Goal: Task Accomplishment & Management: Complete application form

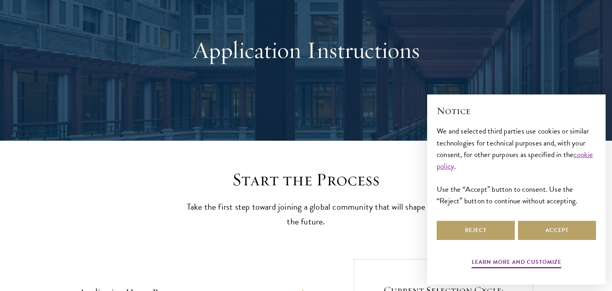
scroll to position [65, 0]
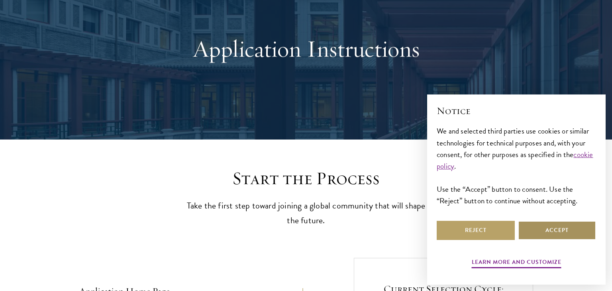
click at [559, 223] on button "Accept" at bounding box center [557, 230] width 78 height 19
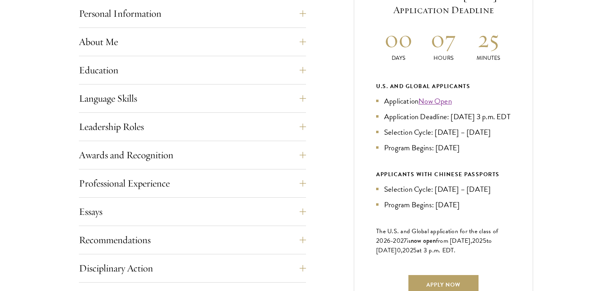
scroll to position [371, 0]
click at [432, 102] on link "Now Open" at bounding box center [434, 101] width 33 height 12
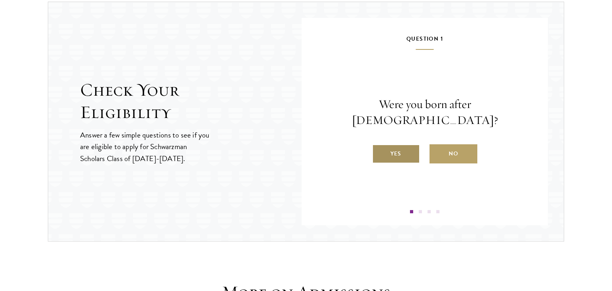
click at [407, 148] on label "Yes" at bounding box center [396, 153] width 48 height 19
click at [379, 148] on input "Yes" at bounding box center [375, 148] width 7 height 7
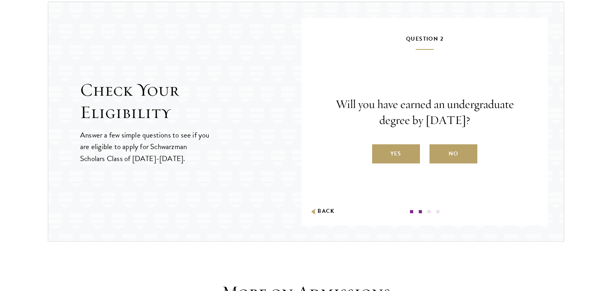
click at [407, 148] on label "Yes" at bounding box center [396, 153] width 48 height 19
click at [379, 148] on input "Yes" at bounding box center [375, 148] width 7 height 7
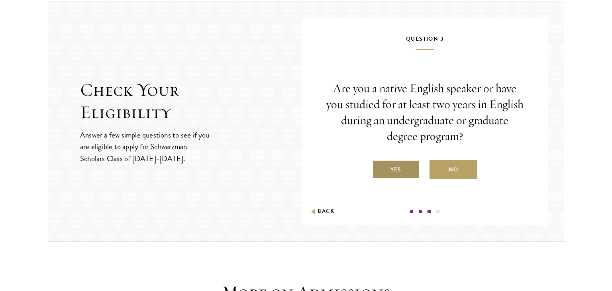
click at [401, 169] on label "Yes" at bounding box center [396, 169] width 48 height 19
click at [379, 168] on input "Yes" at bounding box center [375, 164] width 7 height 7
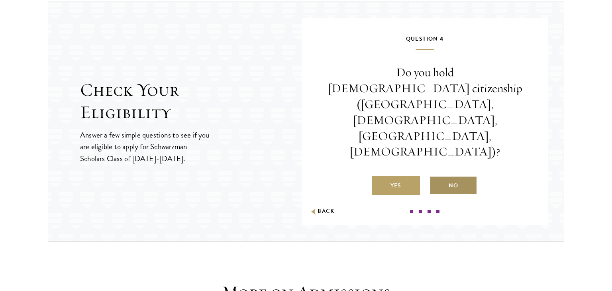
click at [445, 176] on label "No" at bounding box center [454, 185] width 48 height 19
click at [437, 177] on input "No" at bounding box center [433, 180] width 7 height 7
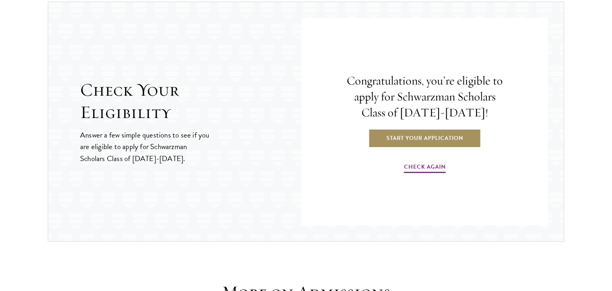
click at [438, 136] on link "Start Your Application" at bounding box center [425, 137] width 113 height 19
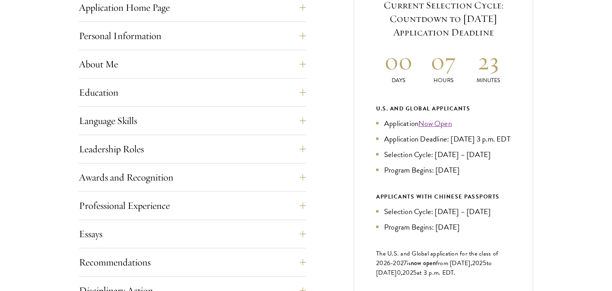
scroll to position [428, 0]
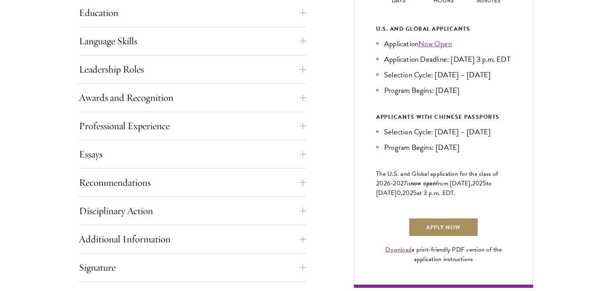
click at [443, 237] on link "Apply Now" at bounding box center [443, 227] width 70 height 19
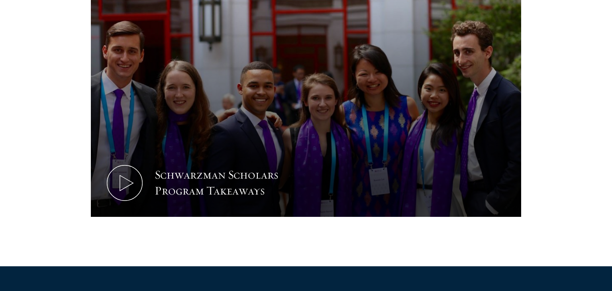
scroll to position [462, 0]
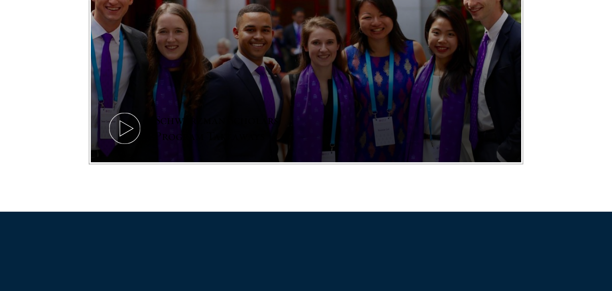
click at [123, 135] on icon at bounding box center [125, 128] width 36 height 36
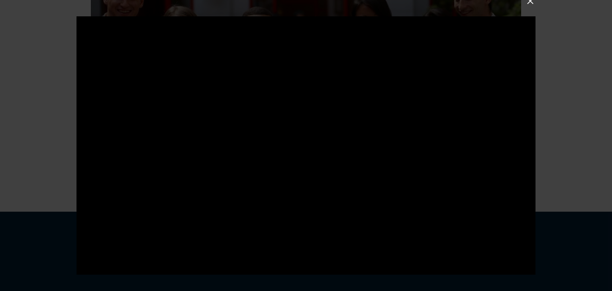
click at [601, 78] on div at bounding box center [306, 145] width 612 height 291
